Goal: Task Accomplishment & Management: Use online tool/utility

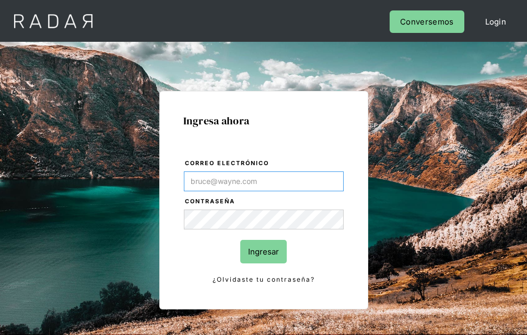
type input "[EMAIL_ADDRESS][PERSON_NAME][DOMAIN_NAME]"
click at [263, 251] on input "Ingresar" at bounding box center [263, 251] width 46 height 23
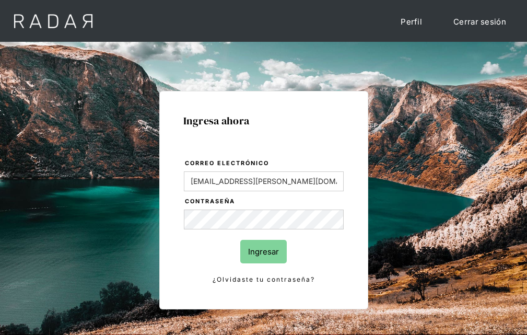
click at [263, 251] on input "Ingresar" at bounding box center [263, 251] width 46 height 23
